Goal: Complete application form

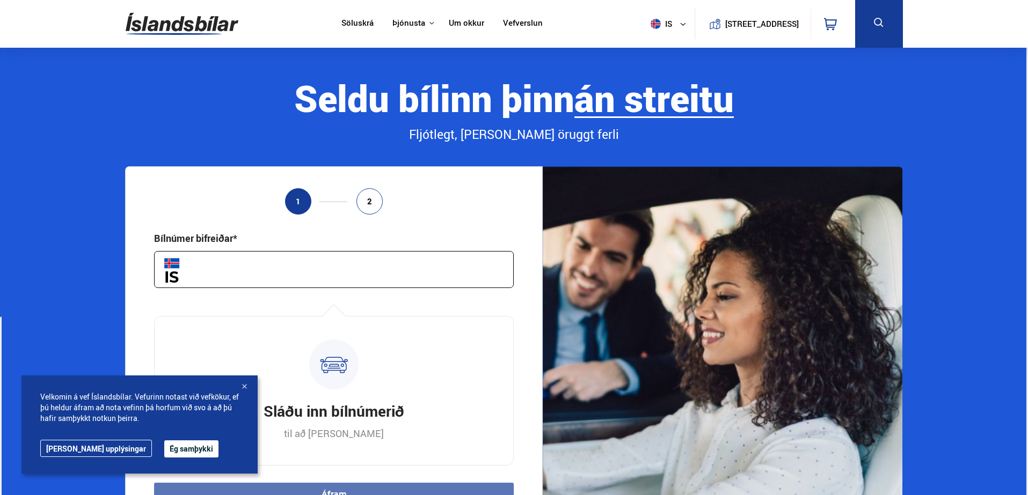
click at [261, 257] on input "text" at bounding box center [334, 269] width 360 height 37
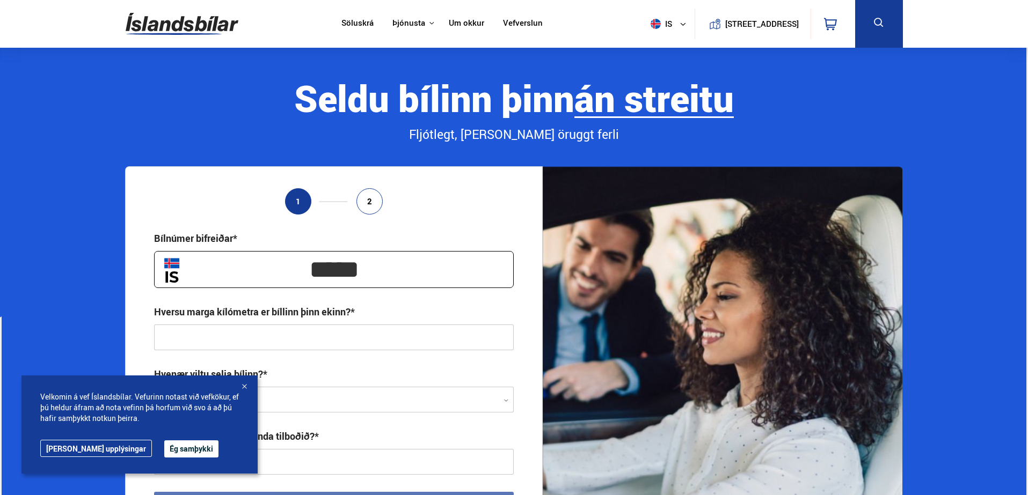
scroll to position [64, 0]
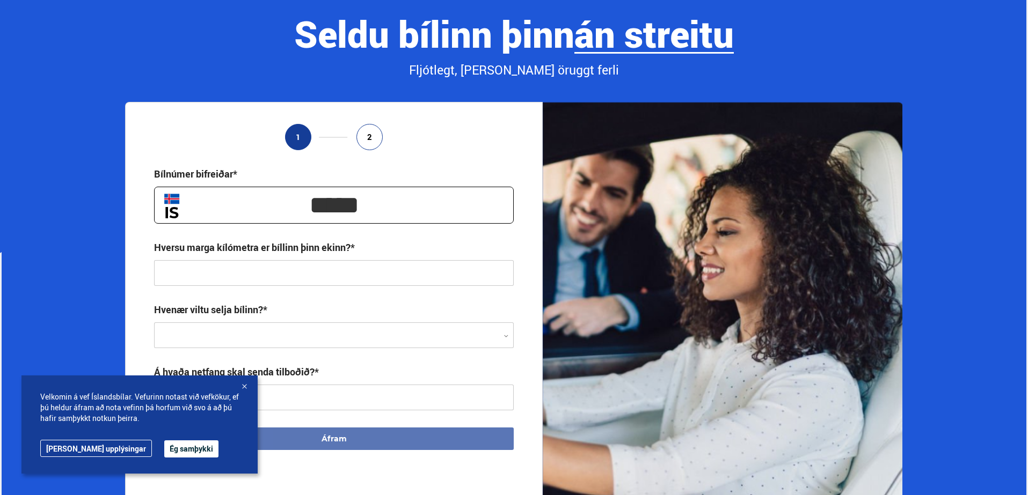
type input "*****"
click at [86, 452] on link "Frekari upplýsingar" at bounding box center [96, 448] width 112 height 17
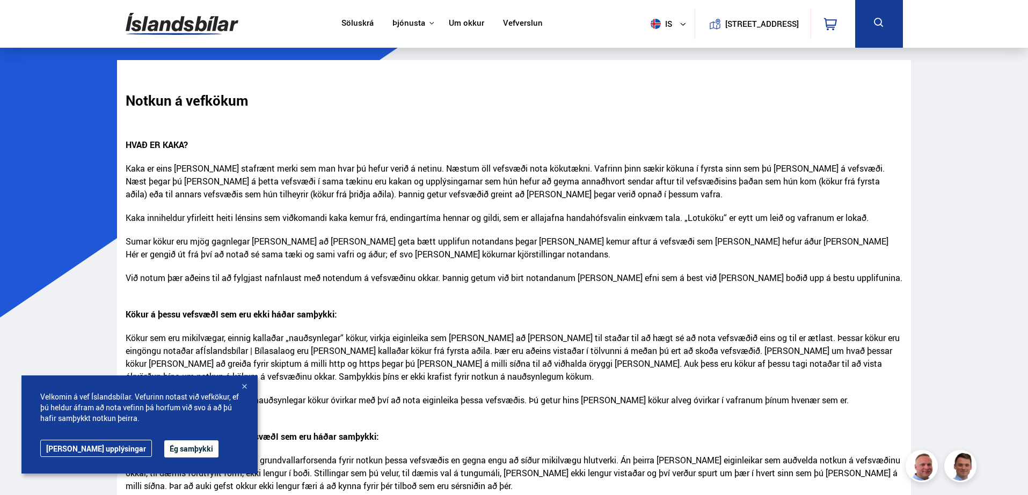
click at [164, 448] on button "Ég samþykki" at bounding box center [191, 449] width 54 height 17
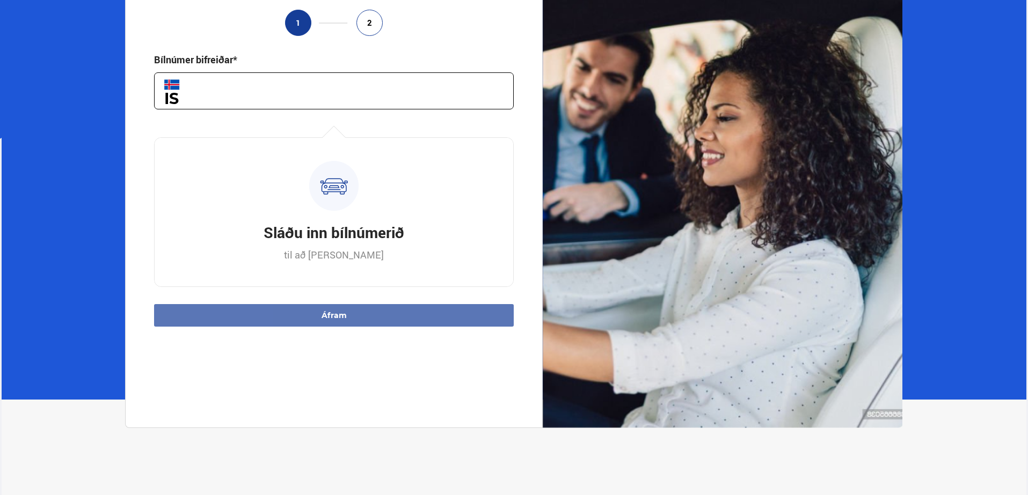
scroll to position [50, 0]
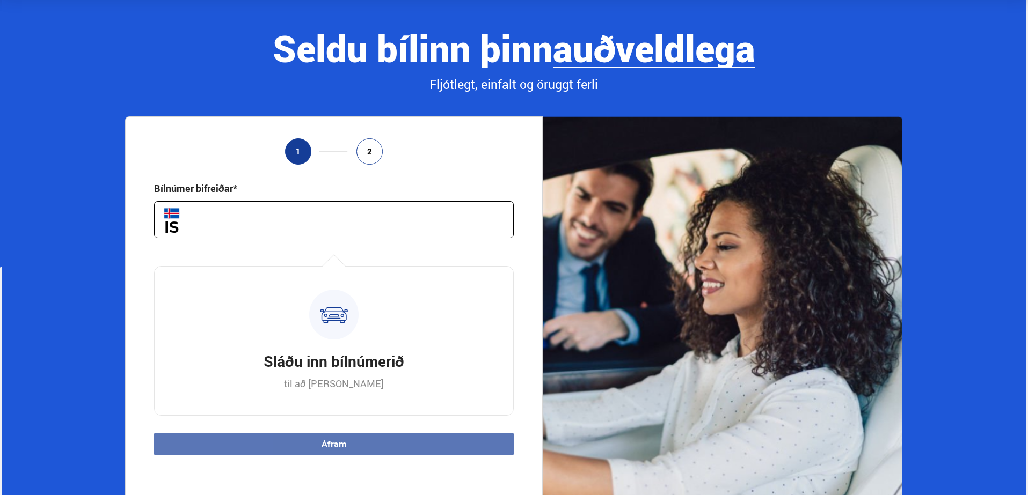
click at [254, 226] on input "text" at bounding box center [334, 219] width 360 height 37
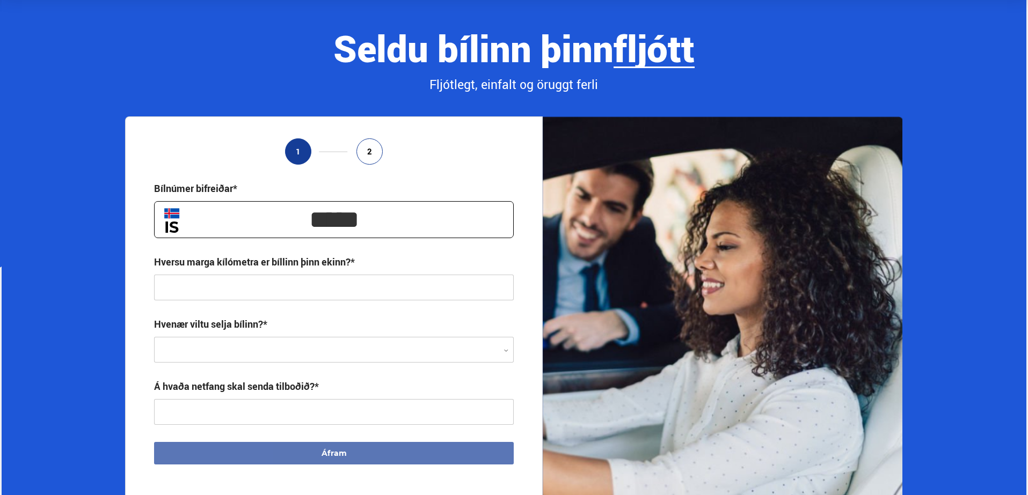
type input "*****"
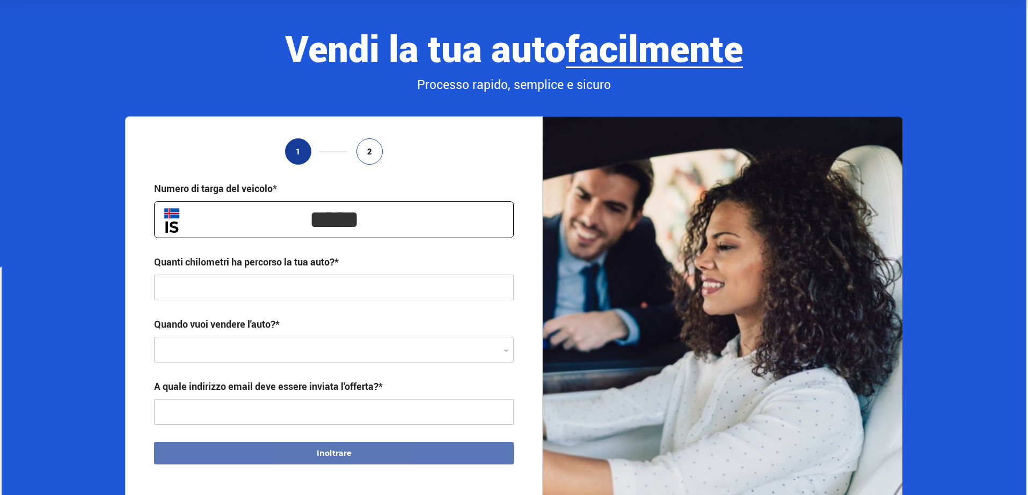
click at [195, 285] on input "text" at bounding box center [334, 288] width 360 height 26
type input "*****"
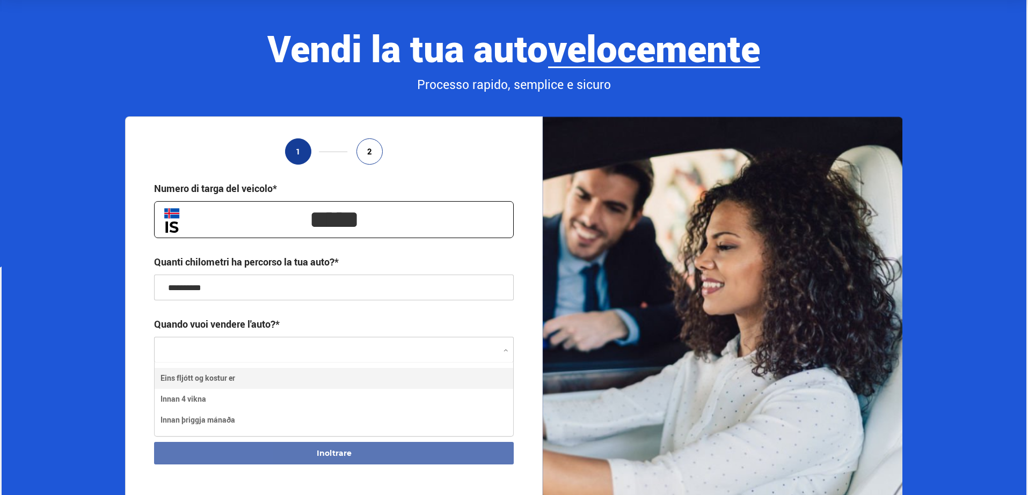
click at [233, 349] on div at bounding box center [334, 351] width 360 height 26
type input "**********"
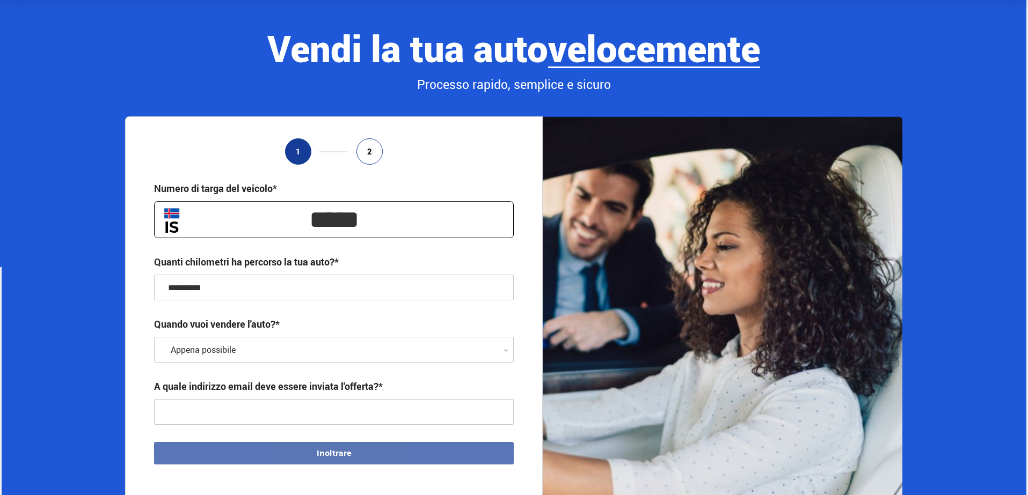
click at [196, 415] on input "text" at bounding box center [334, 412] width 360 height 26
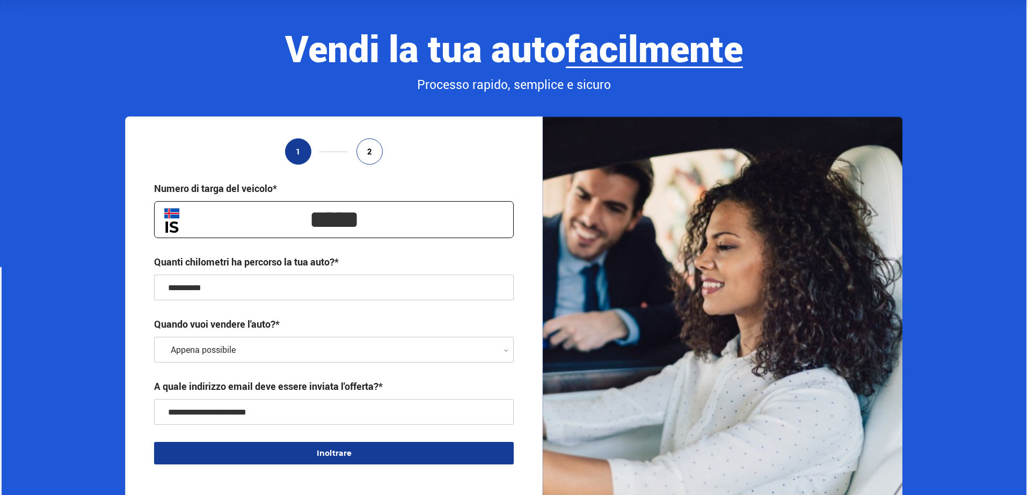
click at [276, 348] on div at bounding box center [334, 351] width 360 height 26
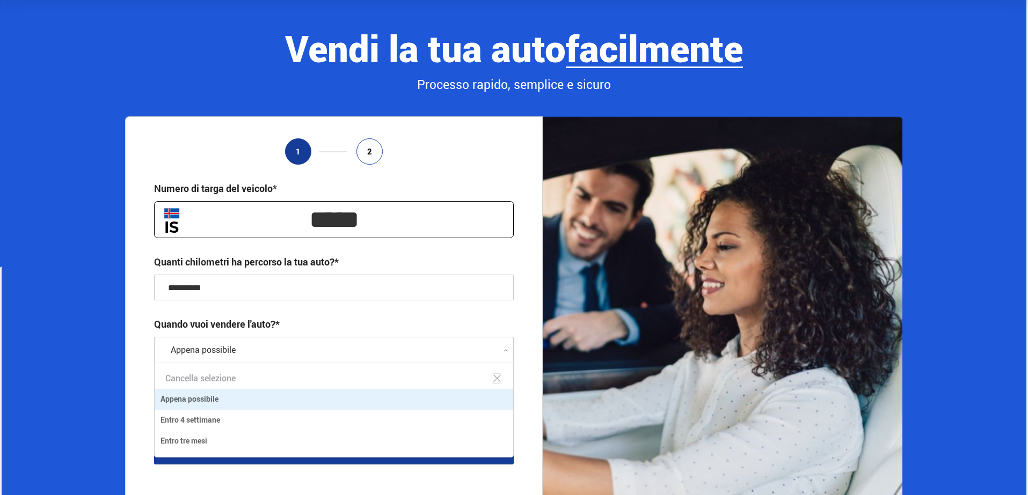
scroll to position [94, 358]
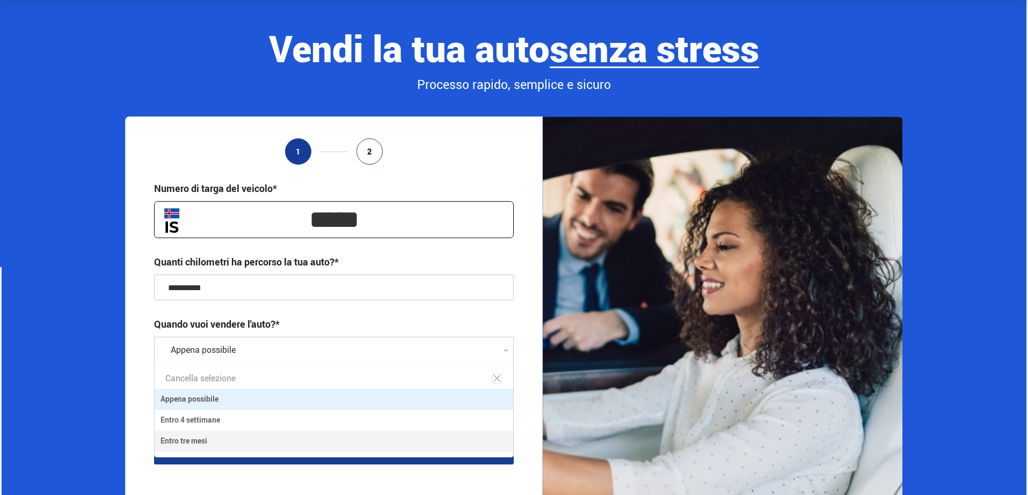
type input "**********"
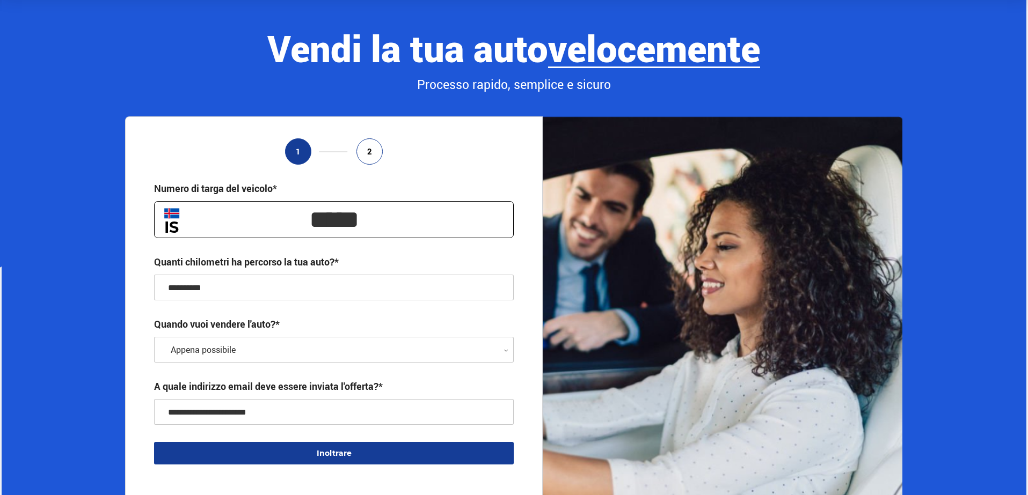
click at [303, 355] on div at bounding box center [334, 351] width 360 height 26
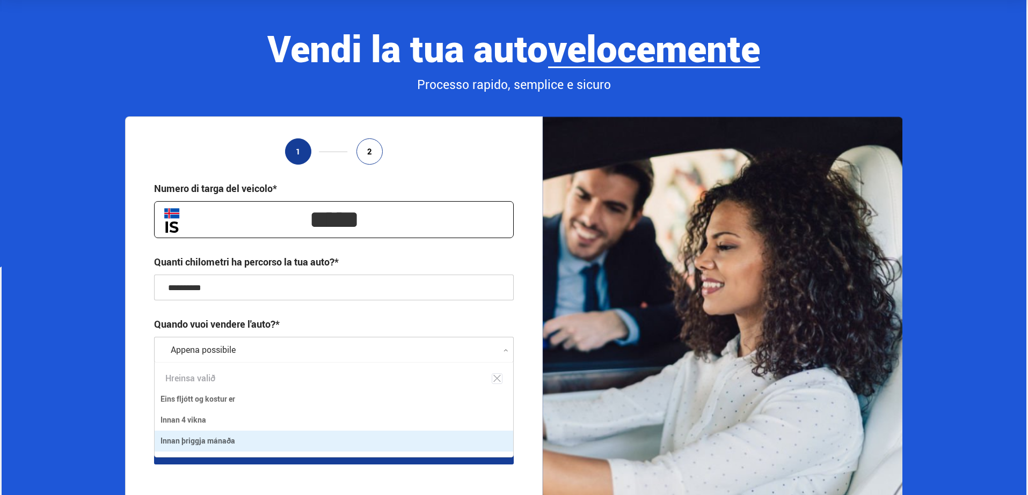
click at [406, 346] on div at bounding box center [334, 351] width 360 height 26
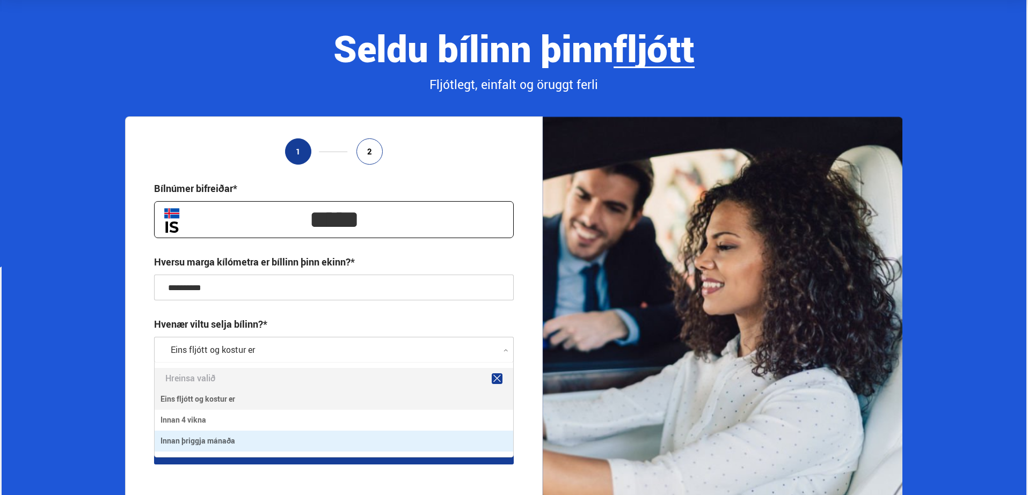
click at [495, 380] on icon at bounding box center [497, 379] width 10 height 10
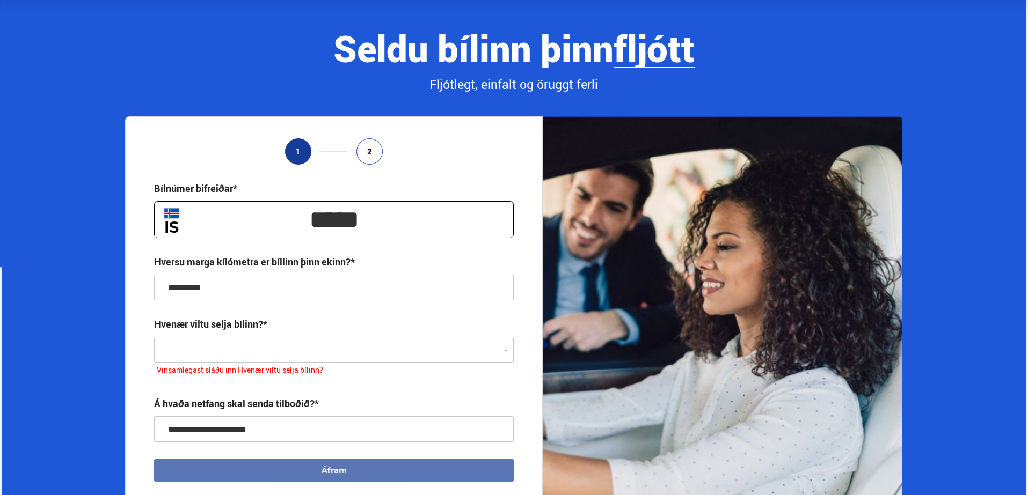
click at [311, 347] on div at bounding box center [334, 351] width 360 height 26
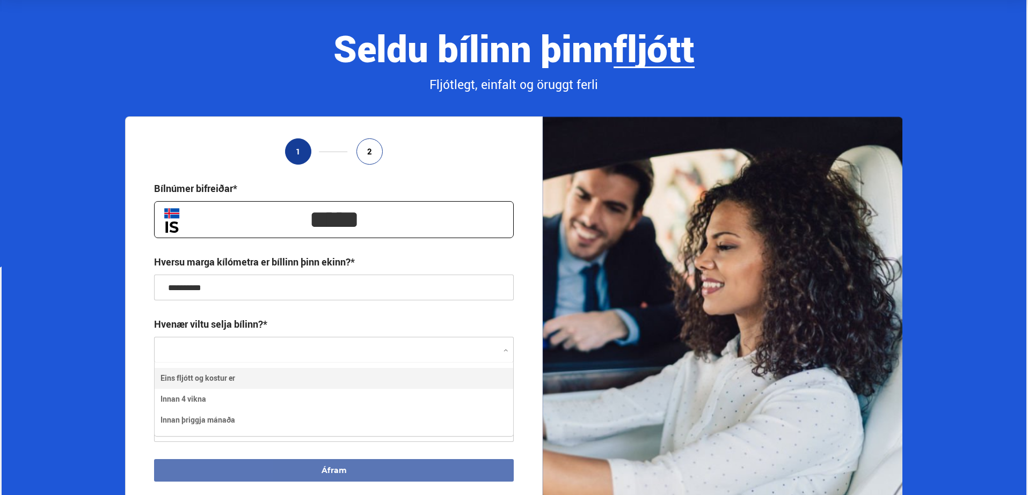
scroll to position [74, 358]
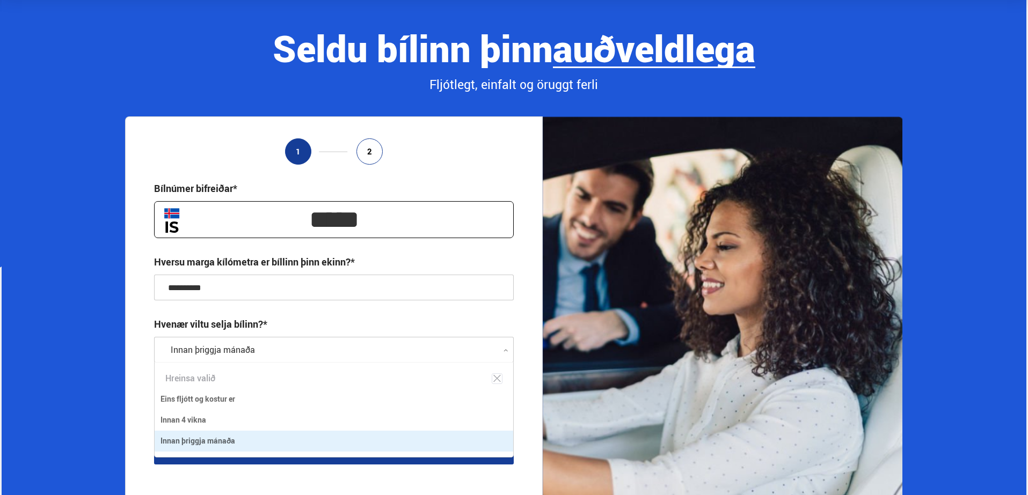
click at [444, 349] on div at bounding box center [334, 351] width 360 height 26
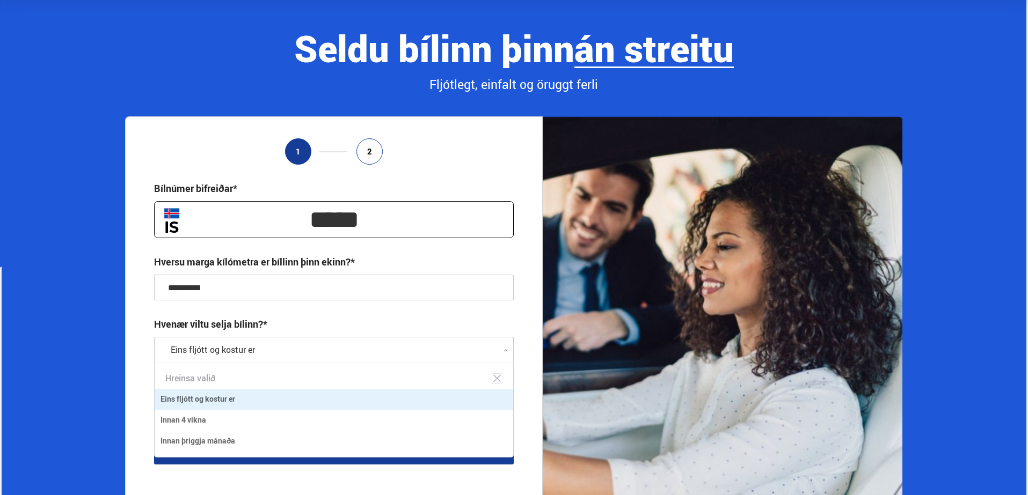
click at [505, 351] on icon at bounding box center [505, 350] width 5 height 5
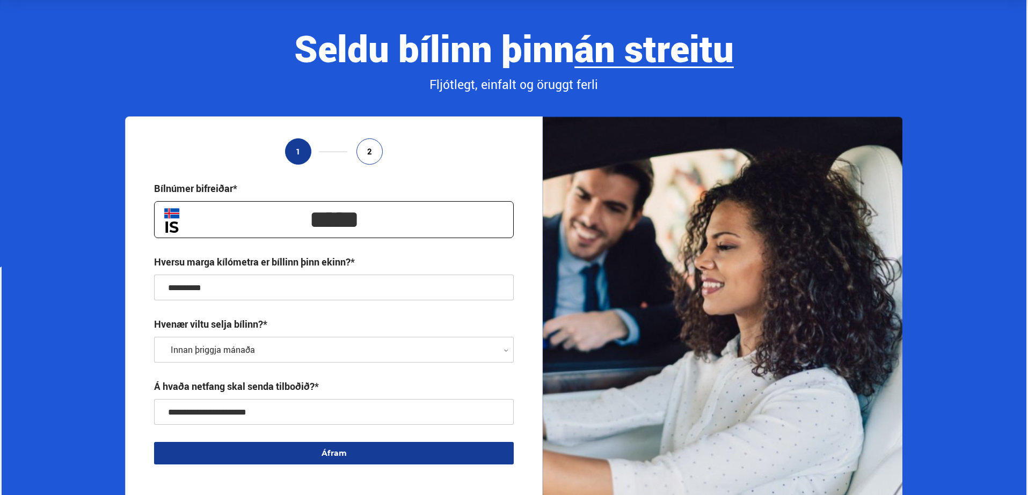
drag, startPoint x: 209, startPoint y: 441, endPoint x: 214, endPoint y: 437, distance: 5.8
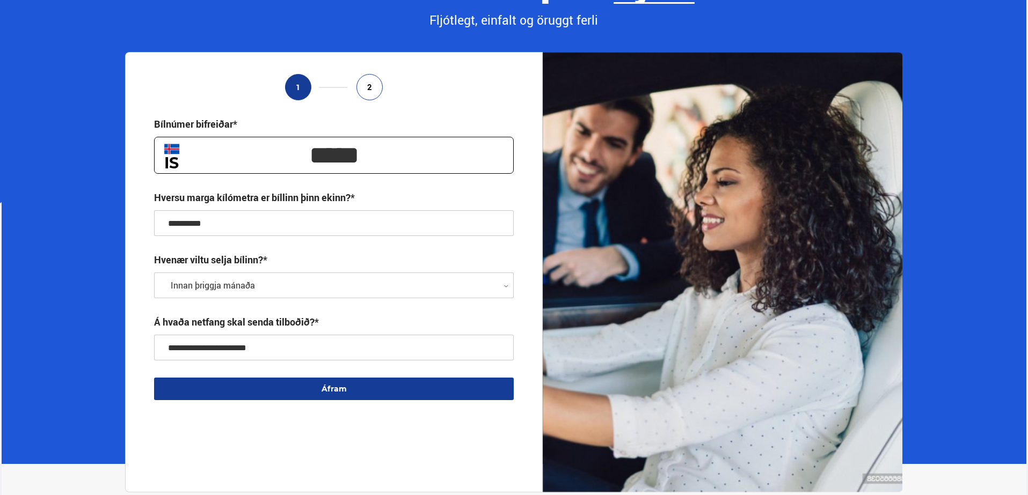
scroll to position [179, 0]
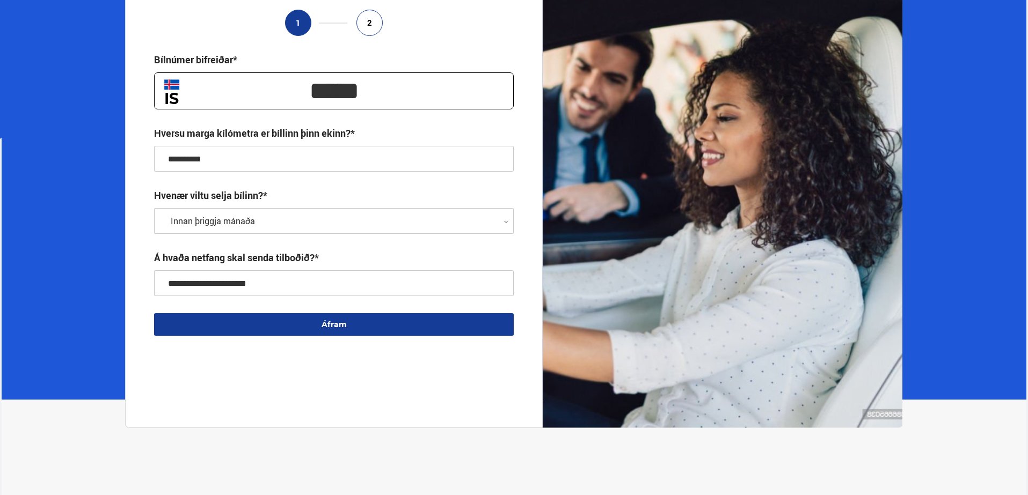
click at [338, 327] on button "Áfram" at bounding box center [334, 324] width 360 height 23
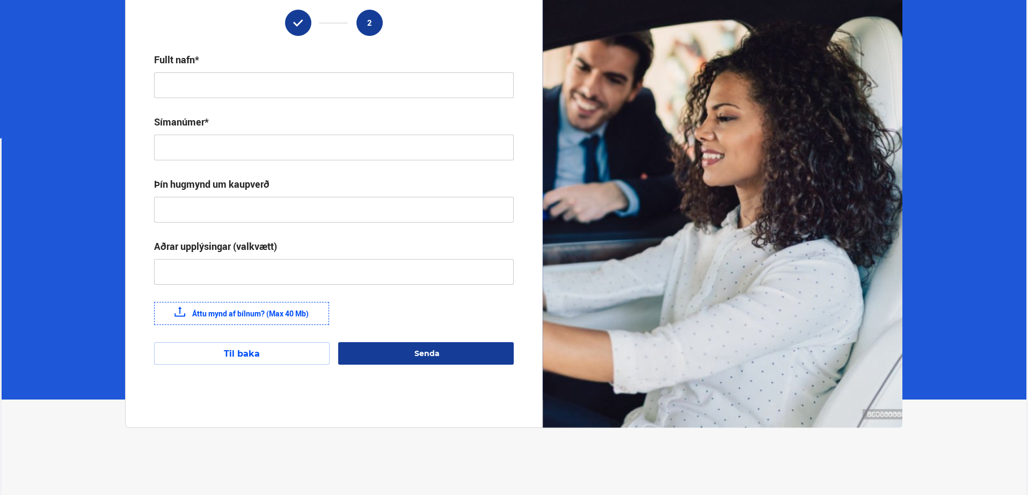
scroll to position [114, 0]
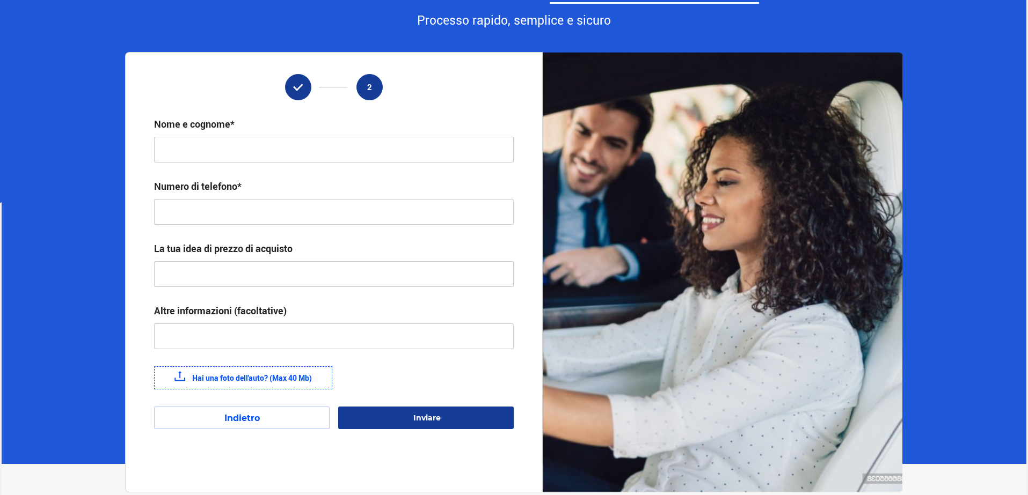
click at [258, 142] on input "text" at bounding box center [334, 150] width 360 height 26
type input "**********"
click at [454, 218] on input "text" at bounding box center [334, 212] width 360 height 26
type input "*******"
click at [190, 274] on input "text" at bounding box center [334, 274] width 360 height 26
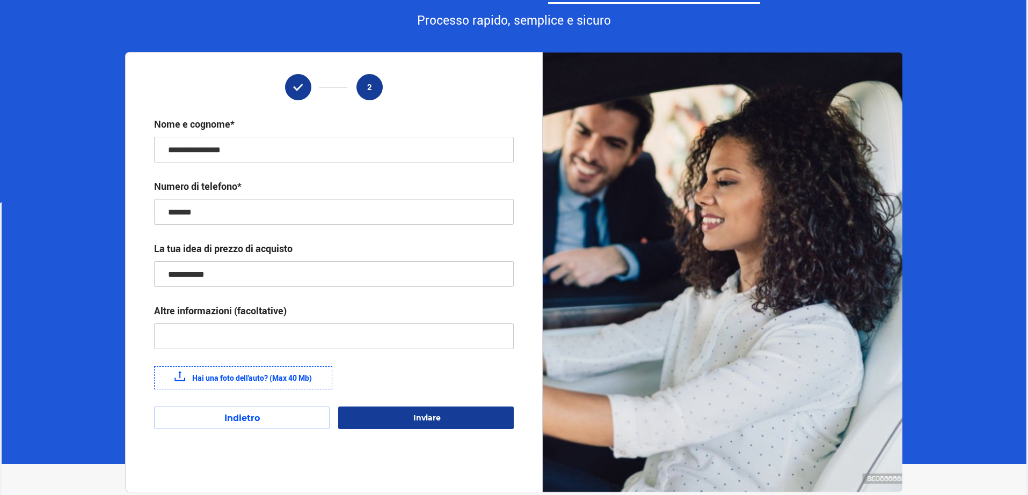
type input "**********"
click at [238, 378] on font "Hai una foto dell'auto? (Max 40 Mb)" at bounding box center [252, 378] width 120 height 10
click at [0, 0] on input "Hai una foto dell'auto? (Max 40 Mb)" at bounding box center [0, 0] width 0 height 0
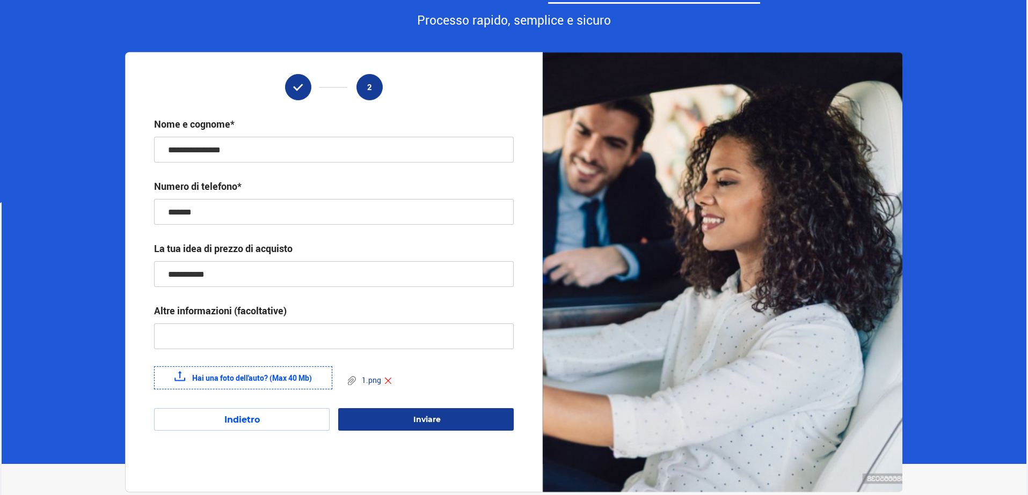
click at [215, 384] on label "Hai una foto dell'auto? (Max 40 Mb)" at bounding box center [243, 378] width 178 height 23
click at [0, 0] on input "Hai una foto dell'auto? (Max 40 Mb)" at bounding box center [0, 0] width 0 height 0
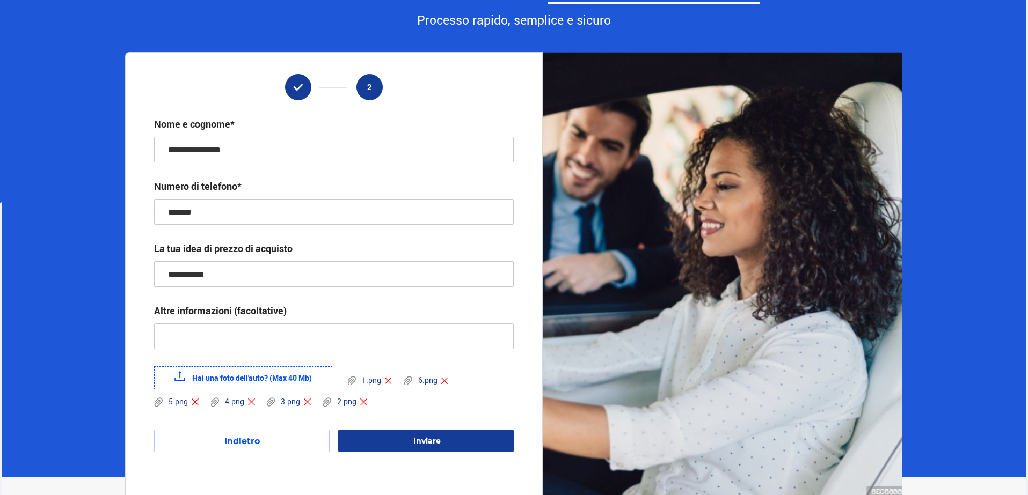
click at [276, 382] on font "Hai una foto dell'auto? (Max 40 Mb)" at bounding box center [252, 378] width 120 height 10
click at [0, 0] on input "Hai una foto dell'auto? (Max 40 Mb)" at bounding box center [0, 0] width 0 height 0
click at [225, 374] on font "Hai una foto dell'auto? (Max 40 Mb)" at bounding box center [252, 378] width 120 height 10
click at [0, 0] on input "Hai una foto dell'auto? (Max 40 Mb)" at bounding box center [0, 0] width 0 height 0
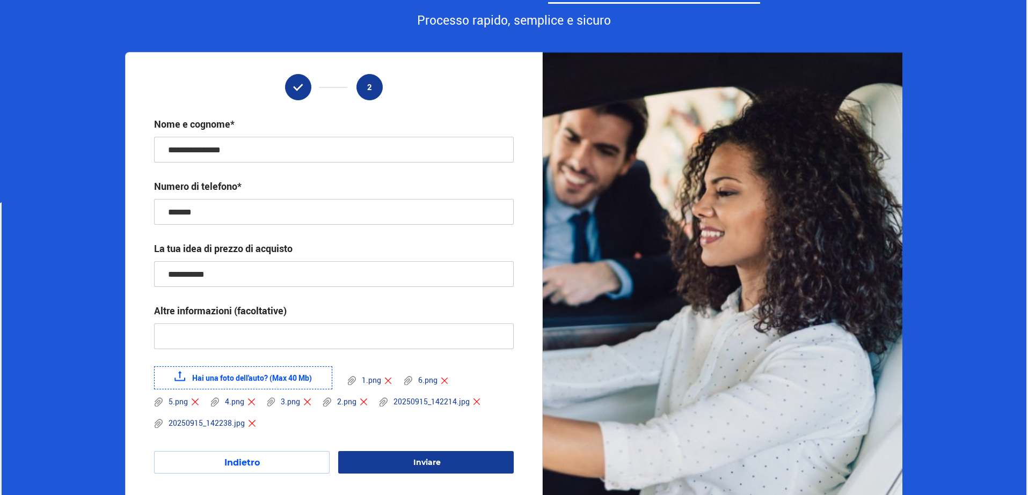
click at [426, 463] on font "Inviare" at bounding box center [426, 463] width 27 height 10
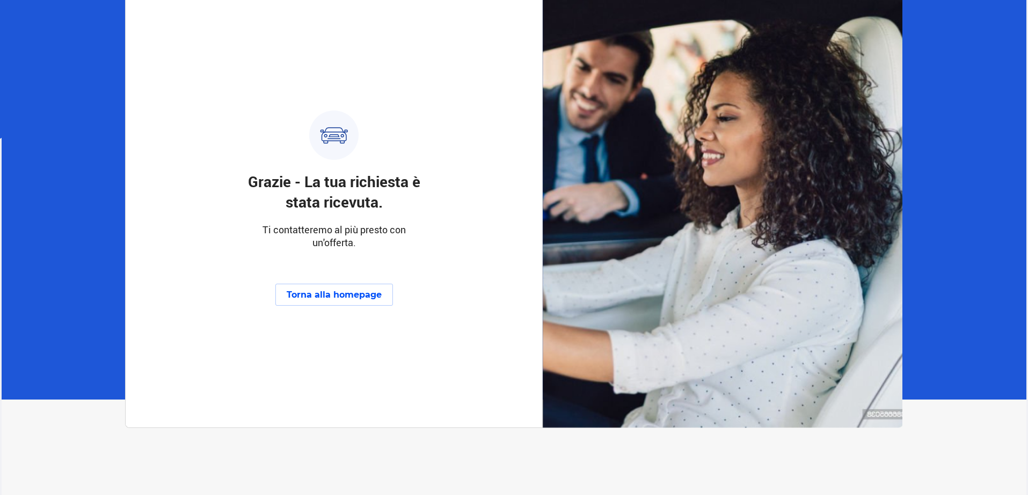
scroll to position [243, 0]
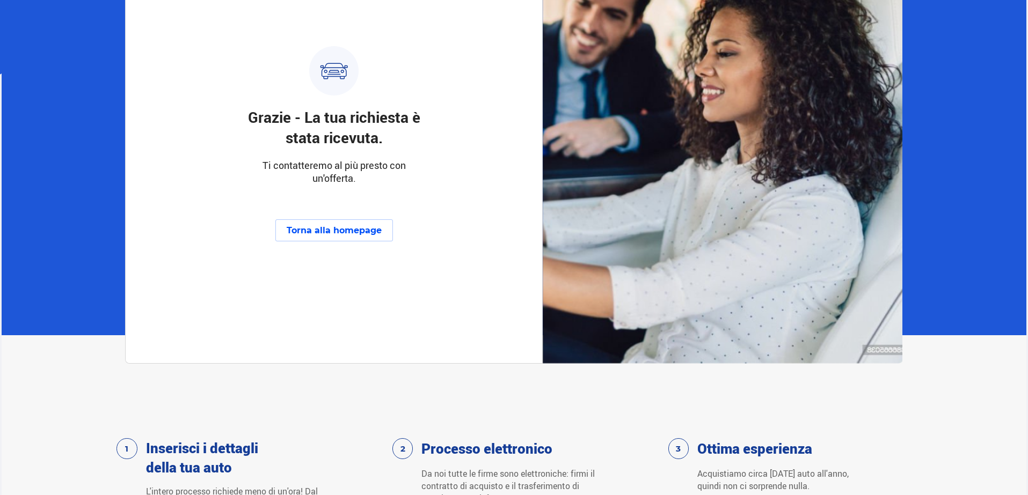
click at [338, 236] on button "Torna alla homepage" at bounding box center [334, 231] width 118 height 22
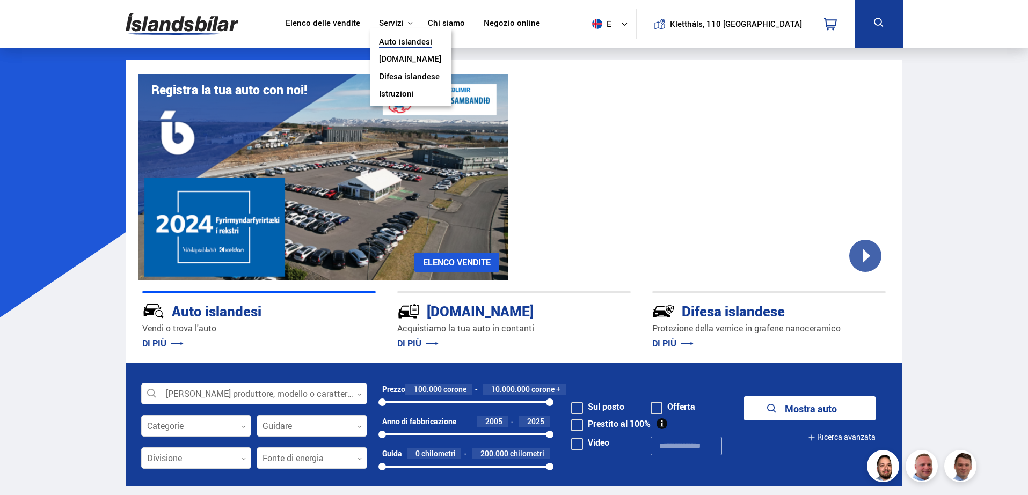
click at [422, 58] on font "[DOMAIN_NAME]" at bounding box center [410, 58] width 62 height 11
